Goal: Information Seeking & Learning: Learn about a topic

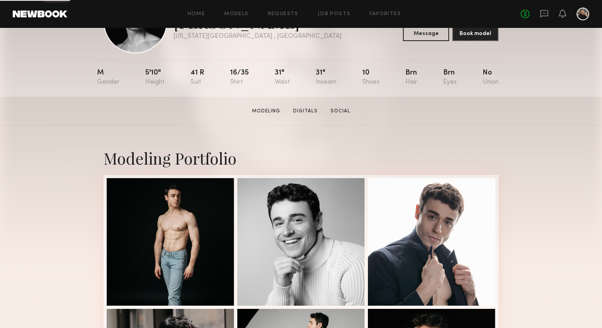
scroll to position [111, 0]
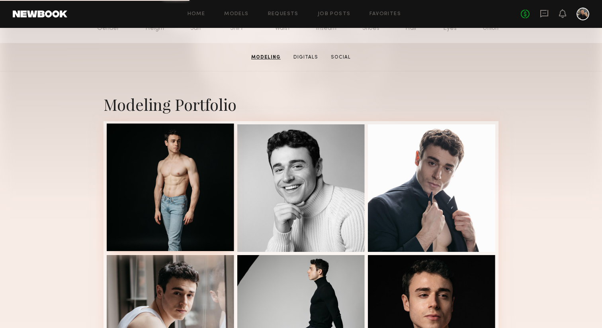
click at [182, 172] on div at bounding box center [171, 188] width 128 height 128
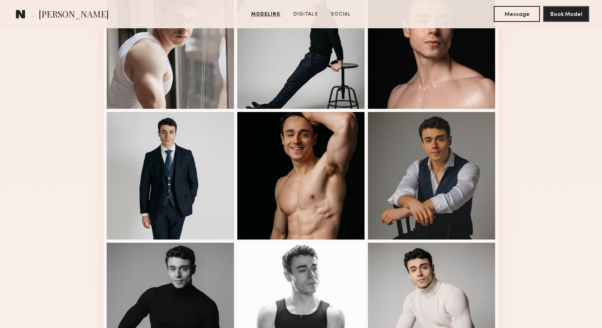
scroll to position [391, 0]
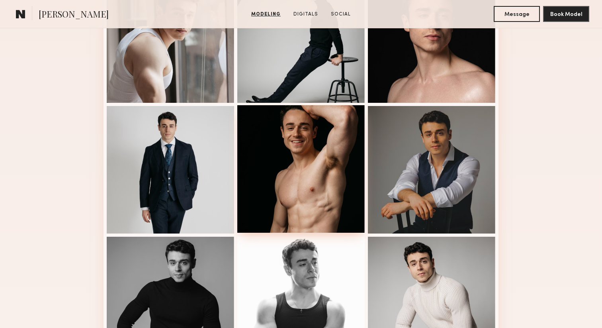
click at [330, 126] on div at bounding box center [301, 169] width 128 height 128
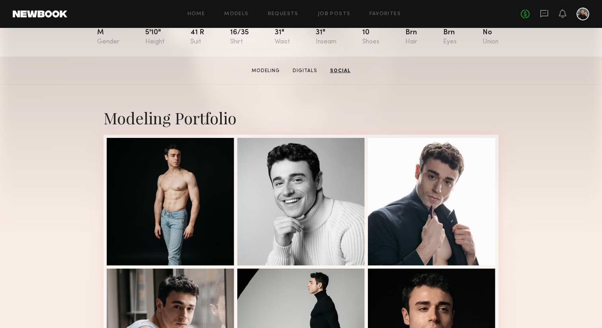
scroll to position [0, 0]
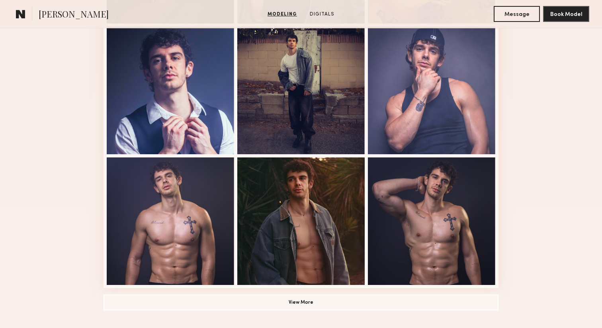
scroll to position [472, 0]
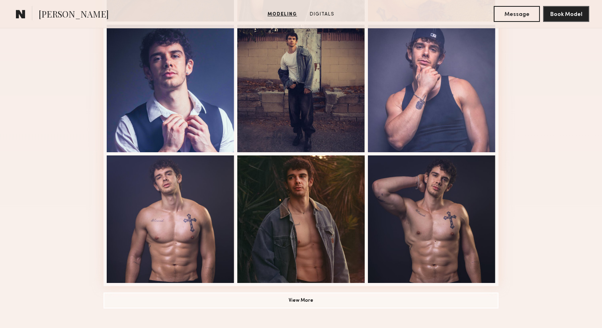
click at [181, 219] on div at bounding box center [171, 219] width 128 height 128
click at [430, 196] on div at bounding box center [432, 219] width 128 height 128
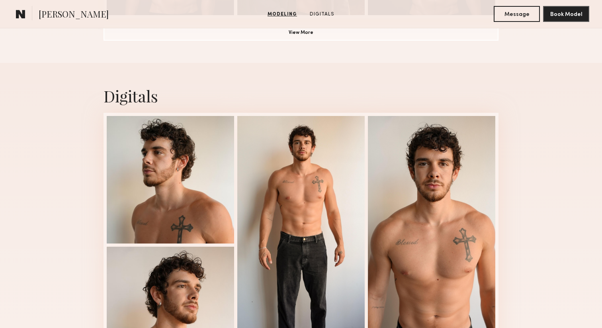
scroll to position [765, 0]
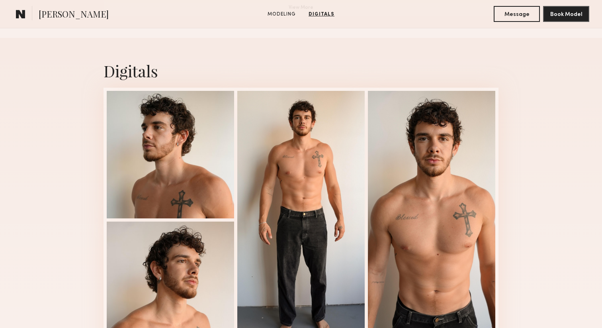
click at [428, 196] on div at bounding box center [432, 220] width 128 height 258
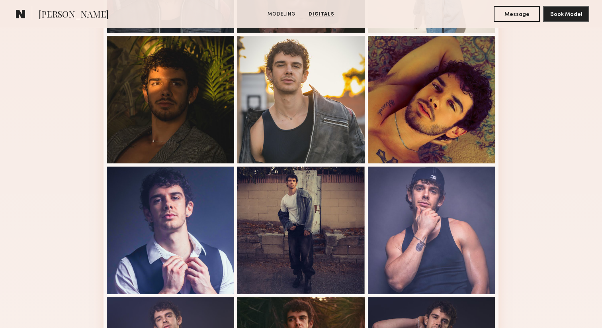
scroll to position [0, 0]
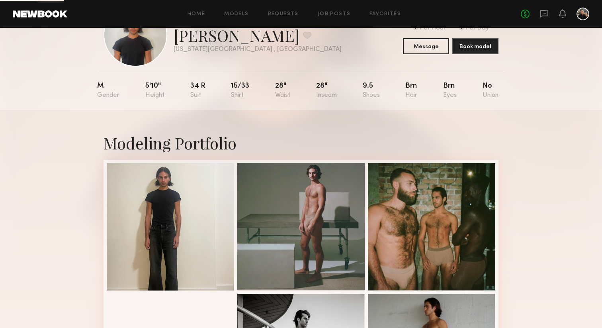
scroll to position [86, 0]
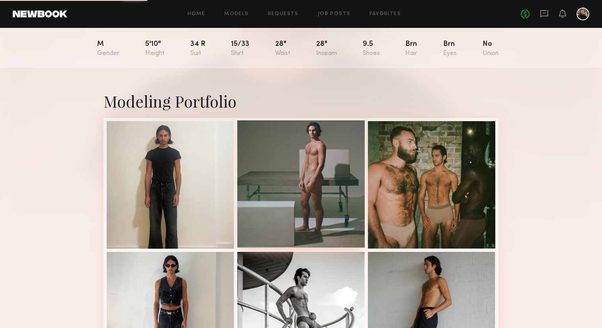
click at [287, 132] on div at bounding box center [301, 184] width 128 height 128
